Goal: Information Seeking & Learning: Check status

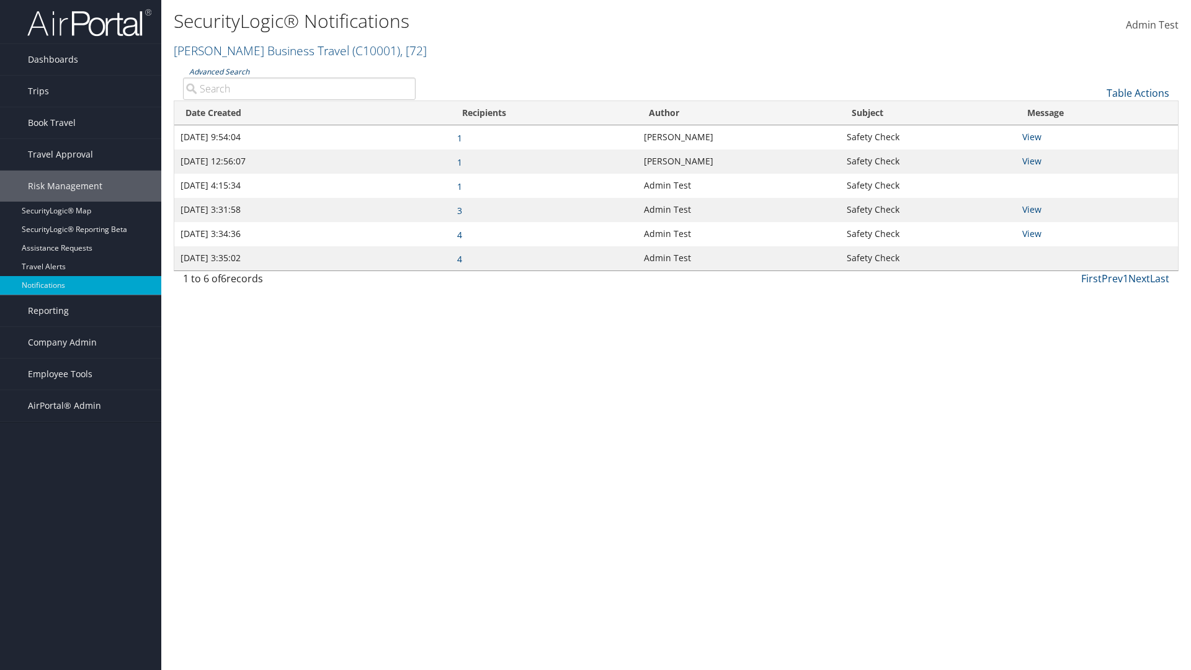
click at [218, 71] on link "Advanced Search" at bounding box center [219, 71] width 60 height 11
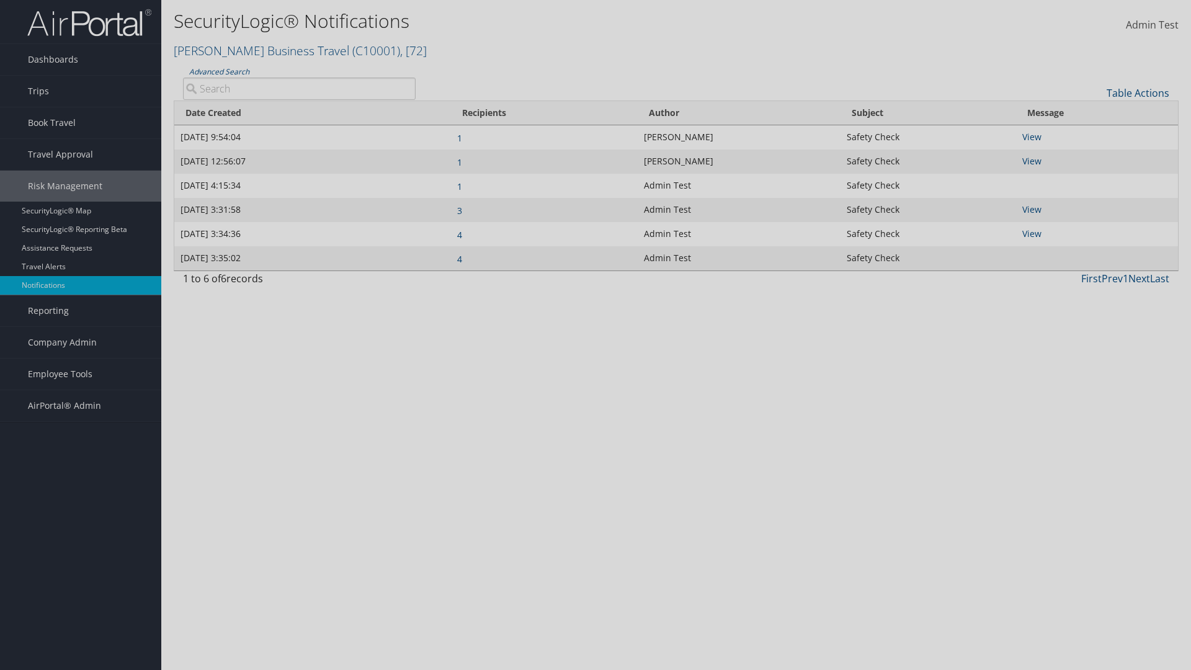
click at [0, 0] on div "×" at bounding box center [0, 0] width 0 height 0
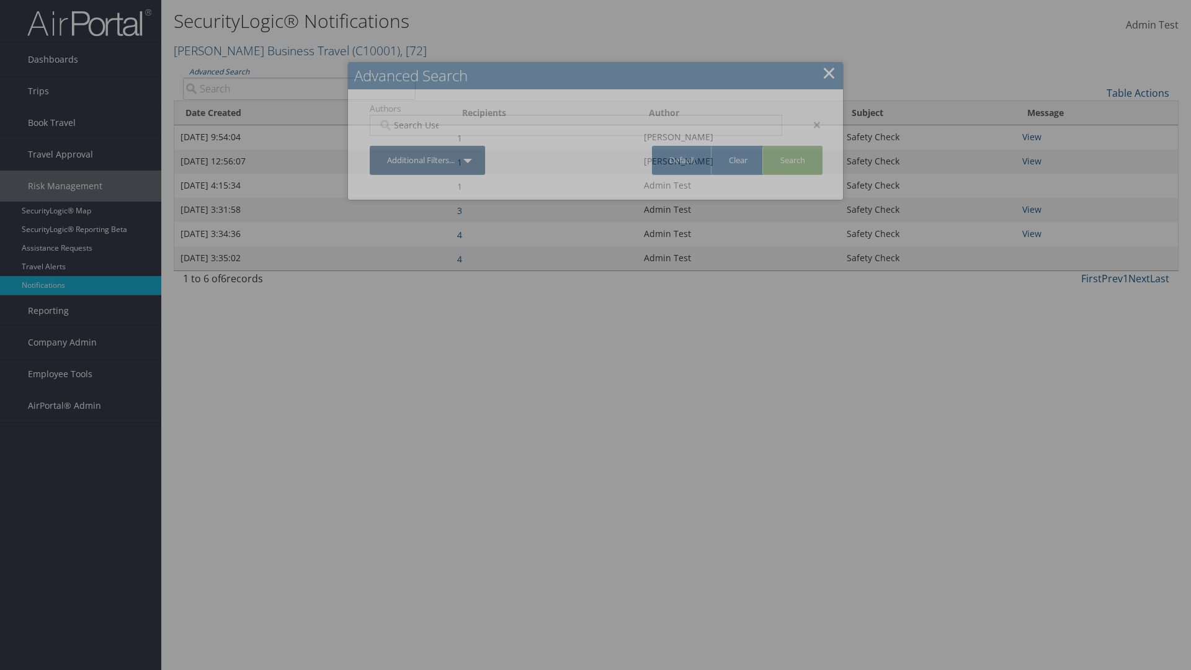
click at [811, 124] on div "×" at bounding box center [811, 124] width 39 height 15
click at [428, 146] on link "Additional Filters..." at bounding box center [427, 160] width 115 height 29
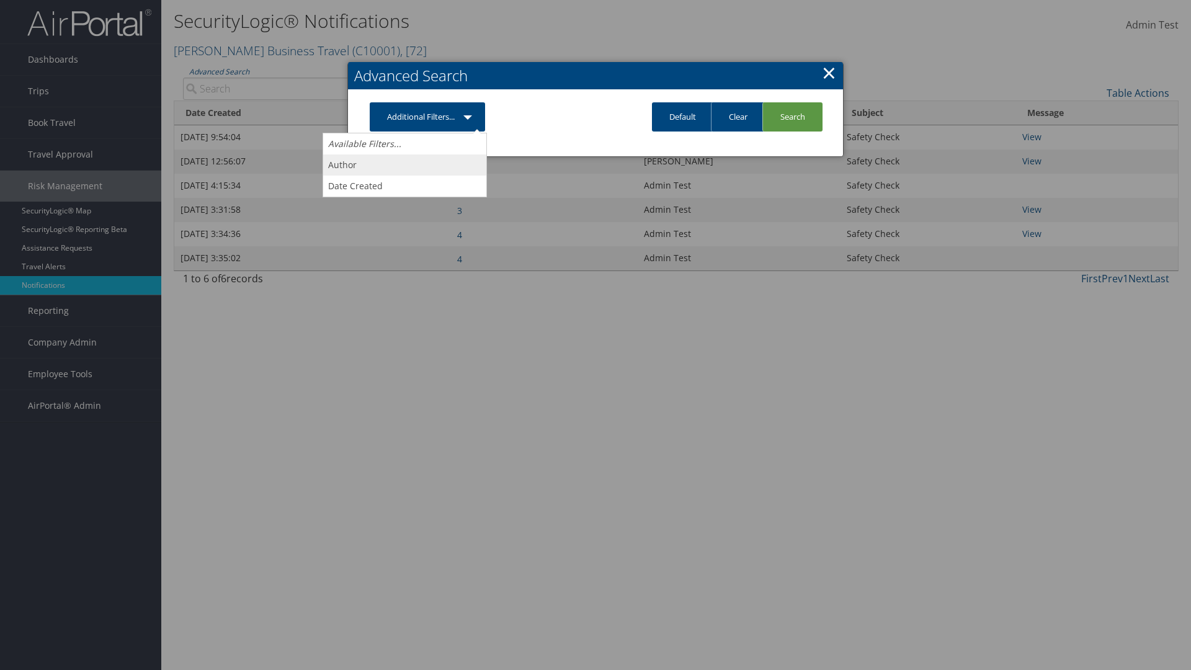
click at [404, 164] on link "Author" at bounding box center [404, 164] width 163 height 21
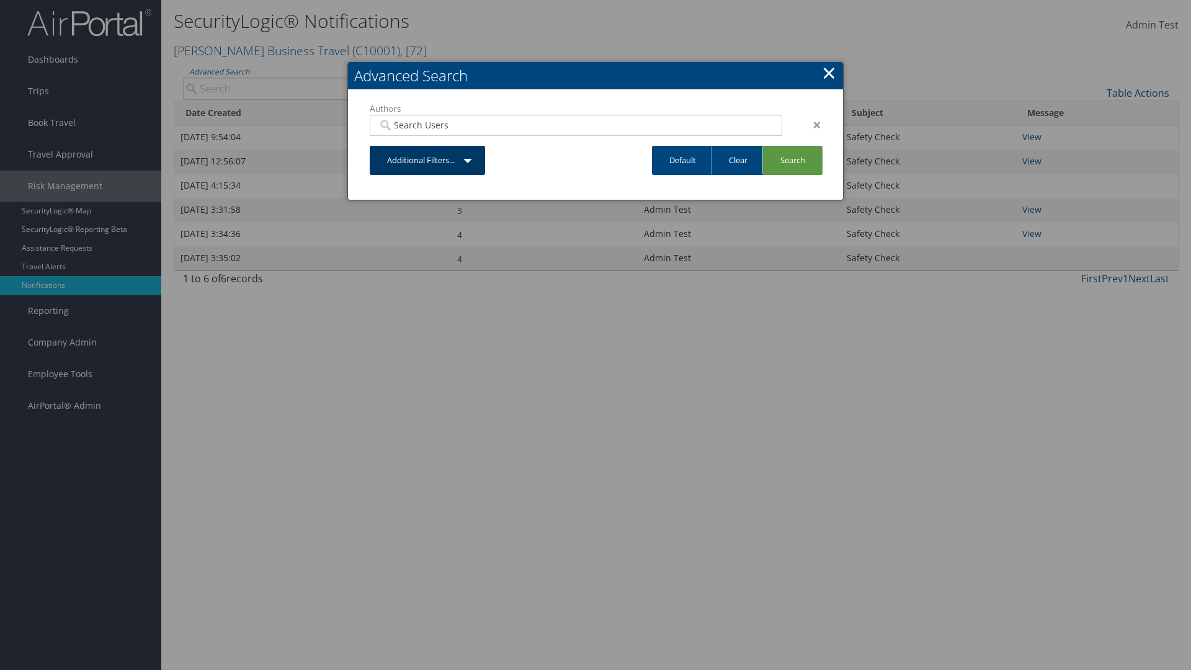
click at [428, 160] on link "Additional Filters..." at bounding box center [427, 160] width 115 height 29
click at [0, 0] on link "Date Created" at bounding box center [0, 0] width 0 height 0
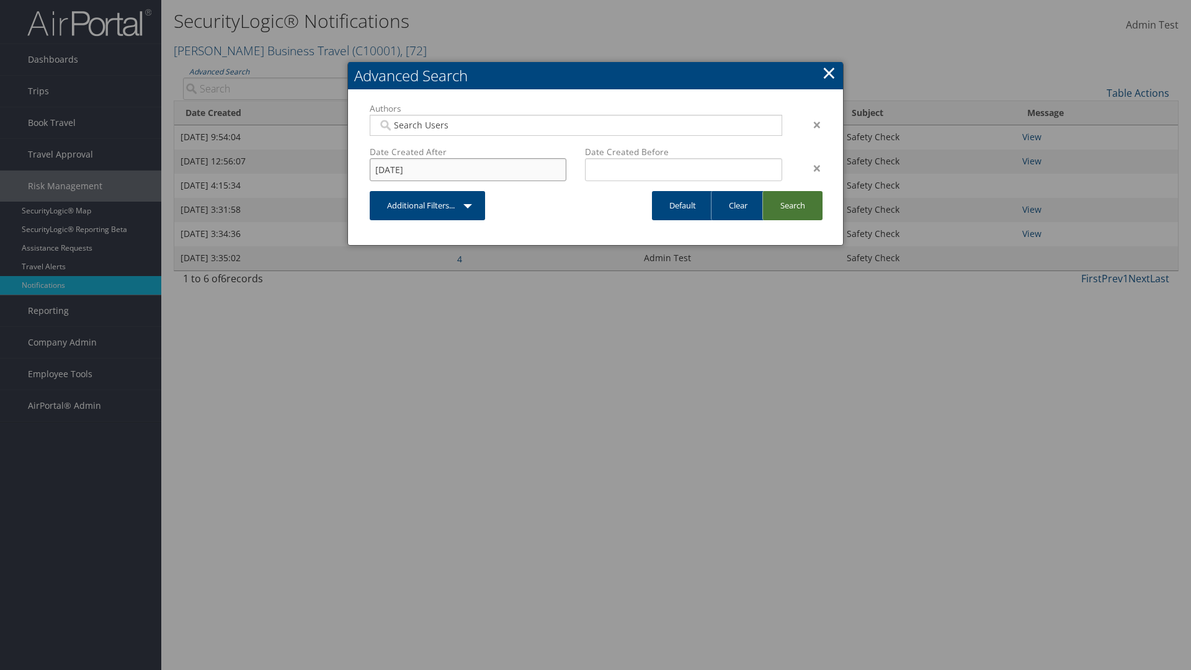
type input "[DATE]"
click at [792, 205] on link "Search" at bounding box center [792, 205] width 60 height 29
